Goal: Task Accomplishment & Management: Manage account settings

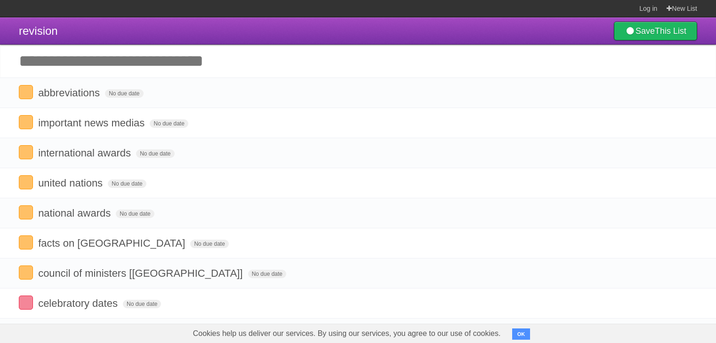
scroll to position [277, 0]
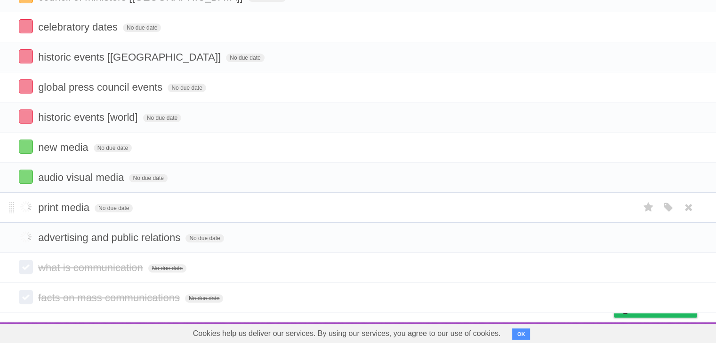
click at [26, 211] on label at bounding box center [26, 207] width 14 height 14
click at [26, 235] on label at bounding box center [26, 237] width 14 height 14
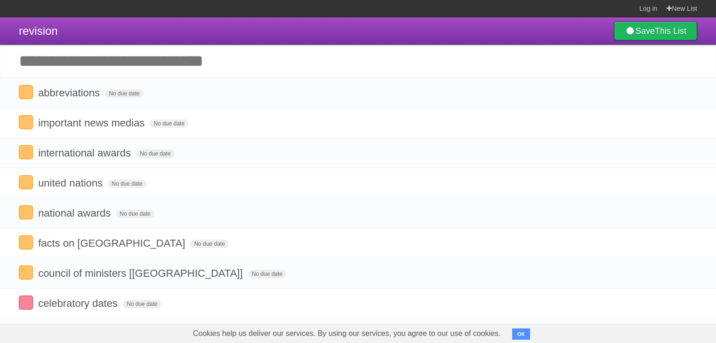
scroll to position [277, 0]
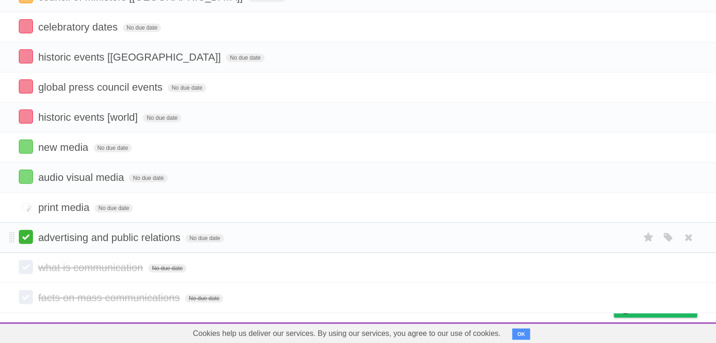
click at [29, 236] on label at bounding box center [26, 237] width 14 height 14
